Goal: Contribute content: Contribute content

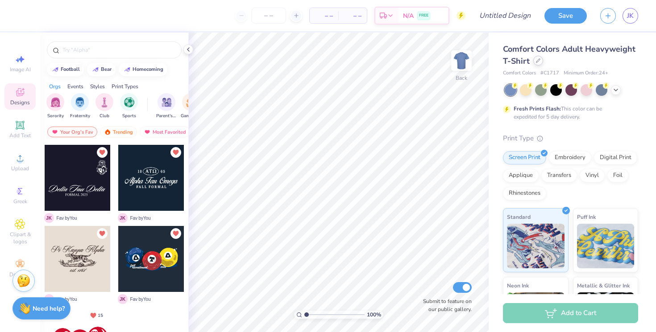
click at [537, 64] on div at bounding box center [538, 61] width 10 height 10
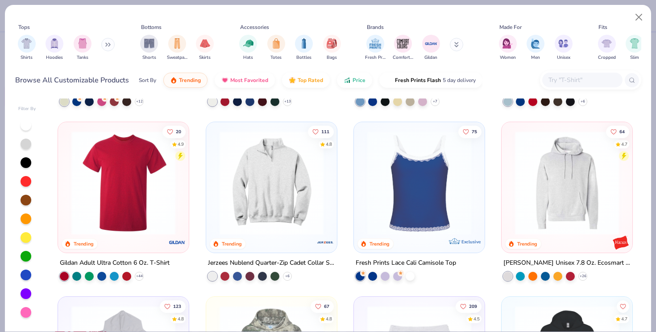
scroll to position [1380, 0]
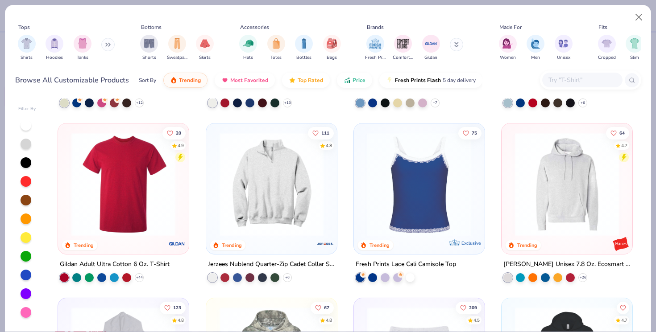
click at [587, 176] on img at bounding box center [567, 185] width 113 height 104
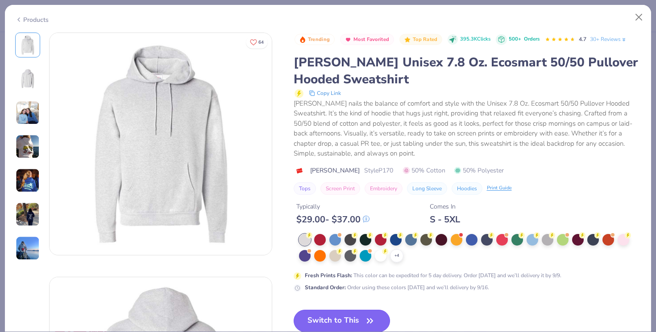
click at [353, 321] on button "Switch to This" at bounding box center [342, 321] width 97 height 22
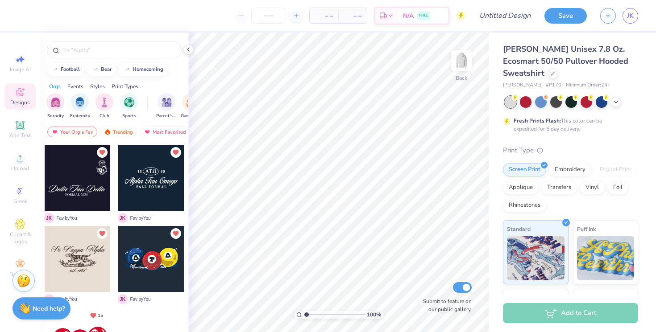
click at [94, 189] on div at bounding box center [78, 178] width 66 height 66
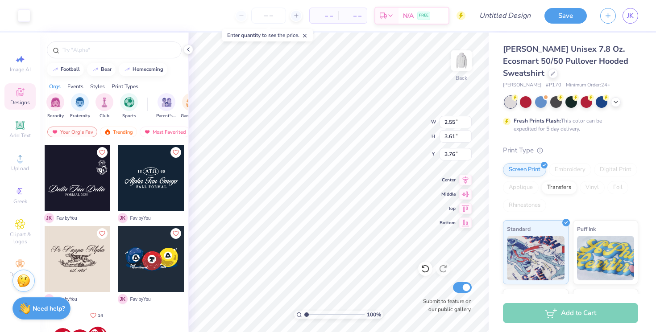
type input "3.76"
type input "8.65"
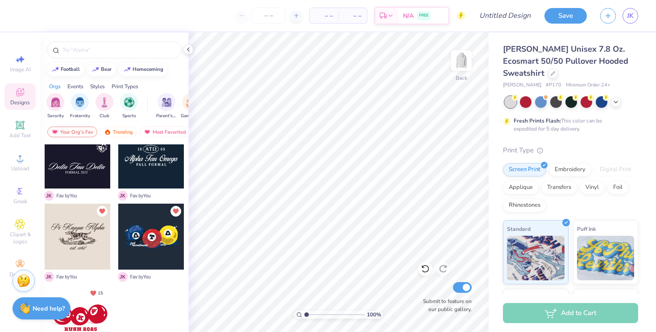
click at [79, 314] on div at bounding box center [78, 318] width 66 height 66
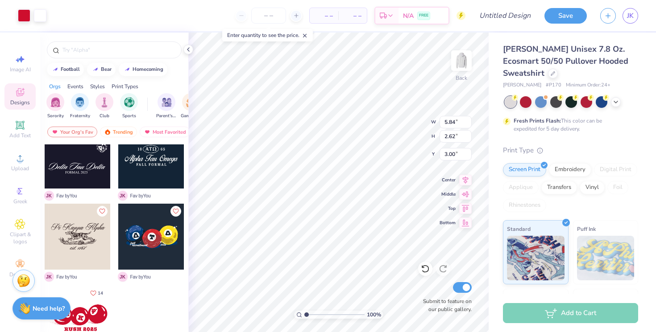
type input "5.84"
type input "2.62"
type input "4.76"
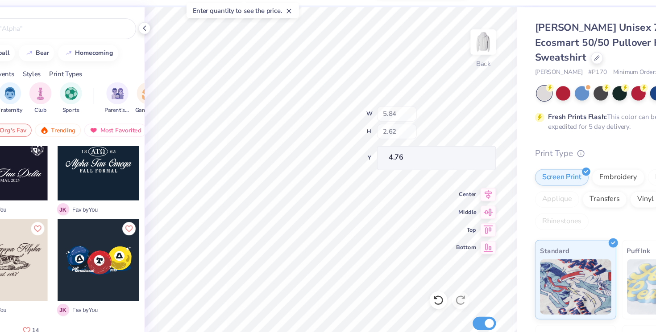
type input "1.44"
type input "1.29"
type input "5.19"
type input "0.45"
type input "0.57"
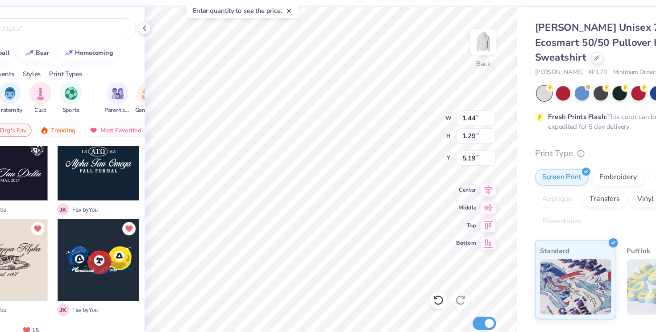
type input "5.35"
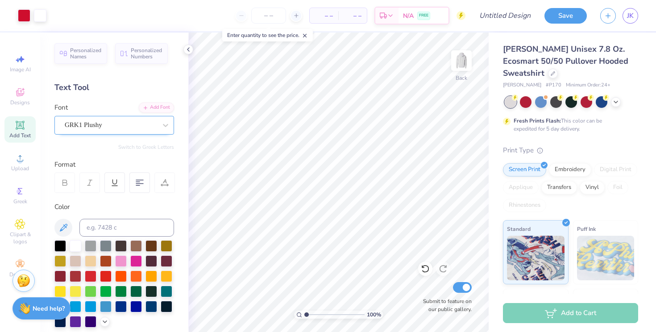
click at [96, 124] on div "GRK1 Plushy" at bounding box center [111, 125] width 94 height 14
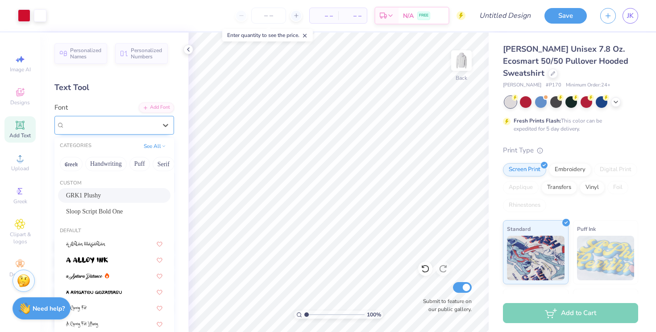
click at [96, 120] on span "GRK1 Plushy" at bounding box center [83, 125] width 37 height 10
click at [97, 121] on span "GRK1 Plushy" at bounding box center [83, 125] width 37 height 10
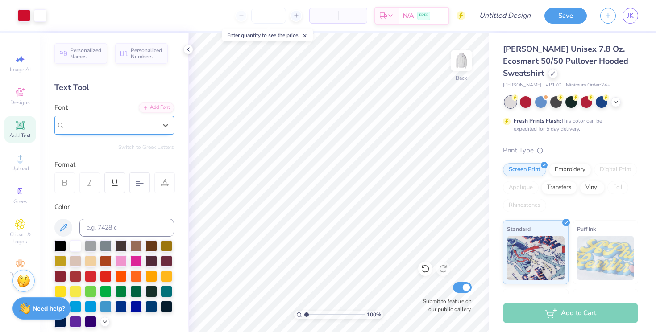
click at [97, 121] on span "GRK1 Plushy" at bounding box center [83, 125] width 37 height 10
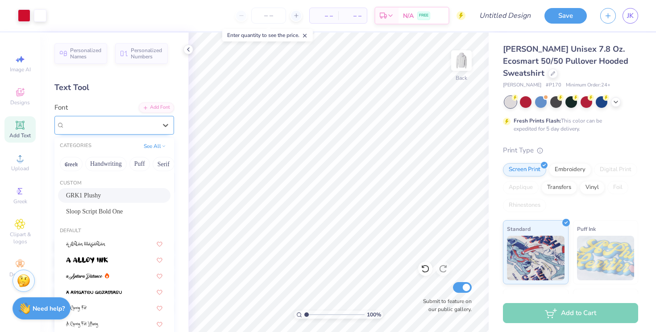
click at [97, 121] on span "GRK1 Plushy" at bounding box center [83, 125] width 37 height 10
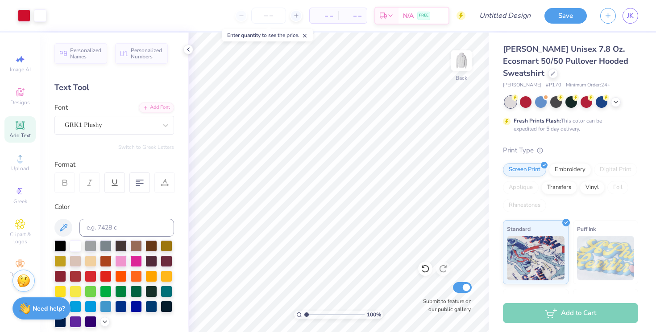
click at [108, 86] on div "Text Tool" at bounding box center [114, 88] width 120 height 12
type textarea "alpha kappa psi"
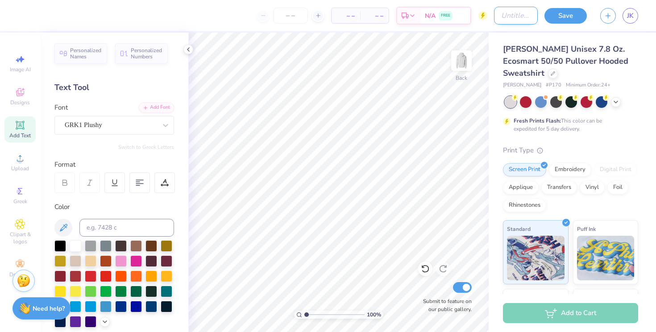
click at [502, 17] on input "Design Title" at bounding box center [516, 16] width 44 height 18
